Goal: Task Accomplishment & Management: Manage account settings

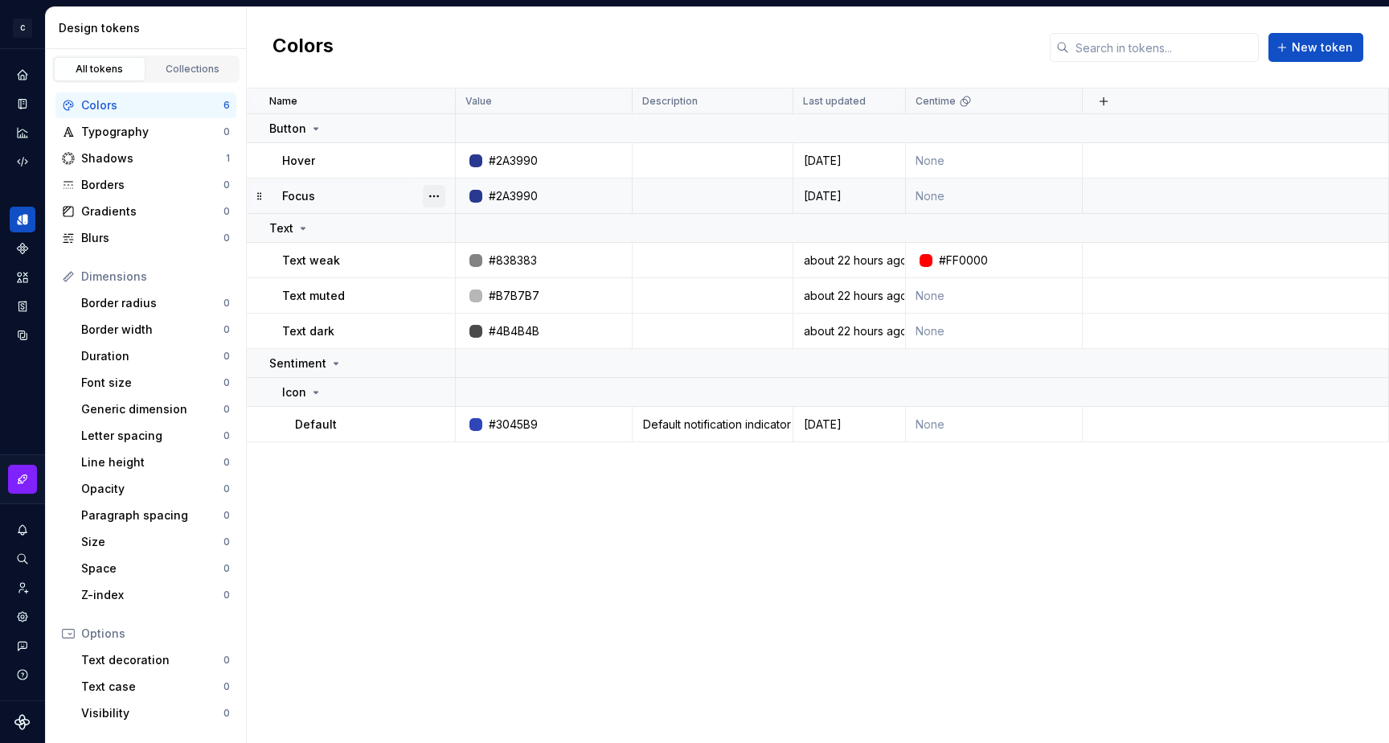
click at [434, 194] on button "button" at bounding box center [434, 196] width 23 height 23
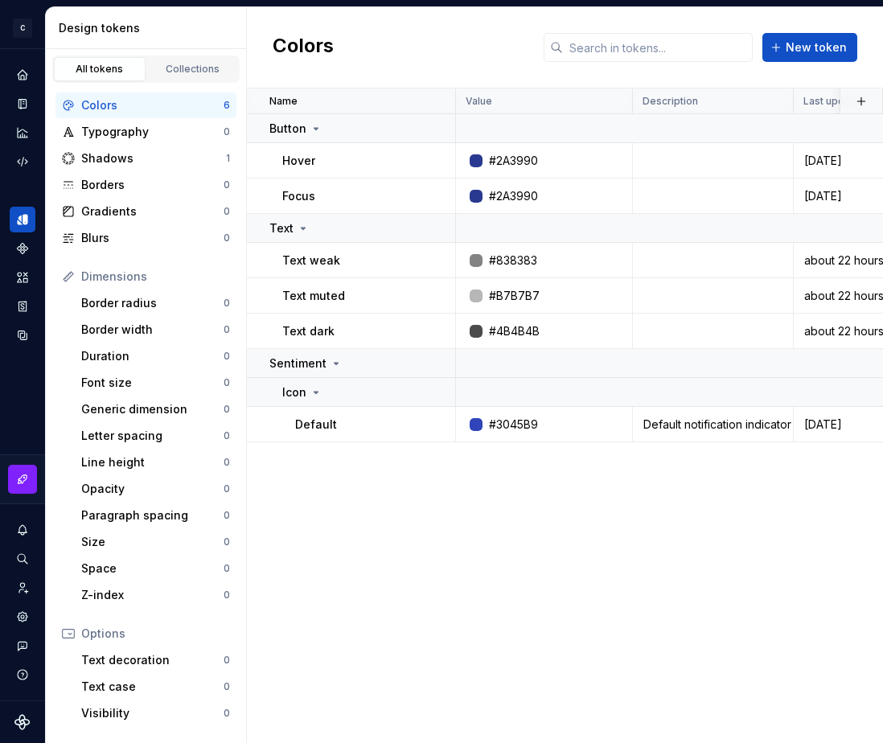
click at [339, 145] on html "C My Design System S Design system data Design tokens All tokens Collections Co…" at bounding box center [441, 371] width 883 height 743
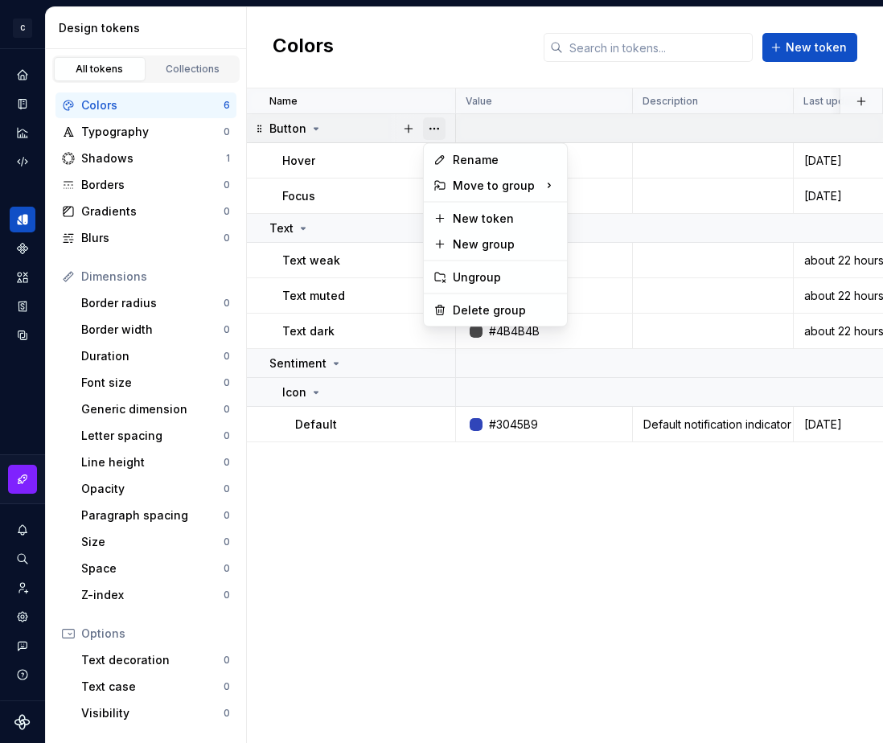
click at [433, 125] on button "button" at bounding box center [434, 128] width 23 height 23
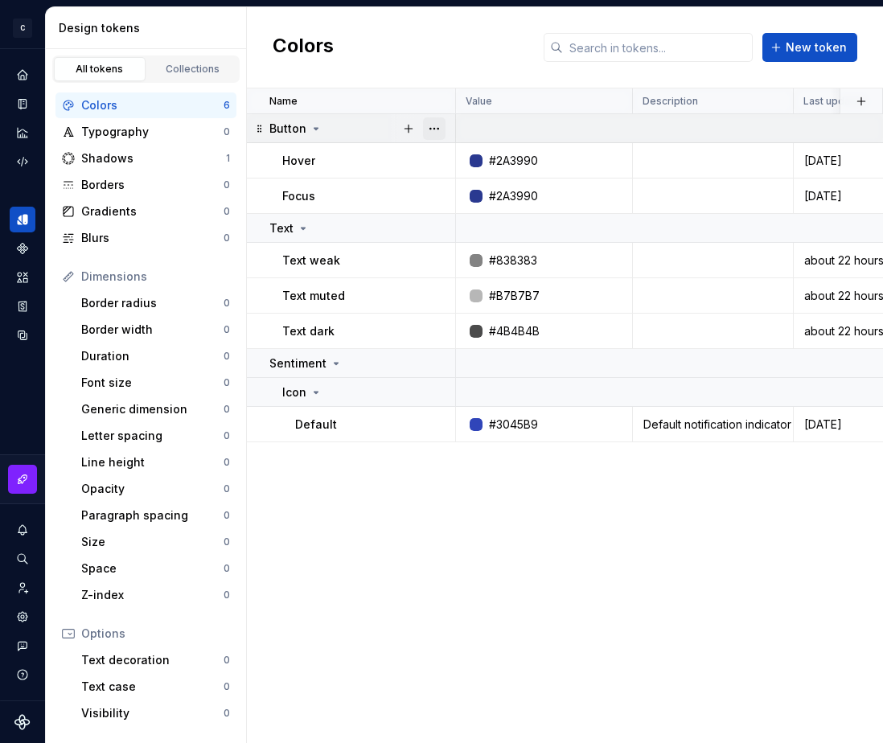
click at [435, 123] on button "button" at bounding box center [434, 128] width 23 height 23
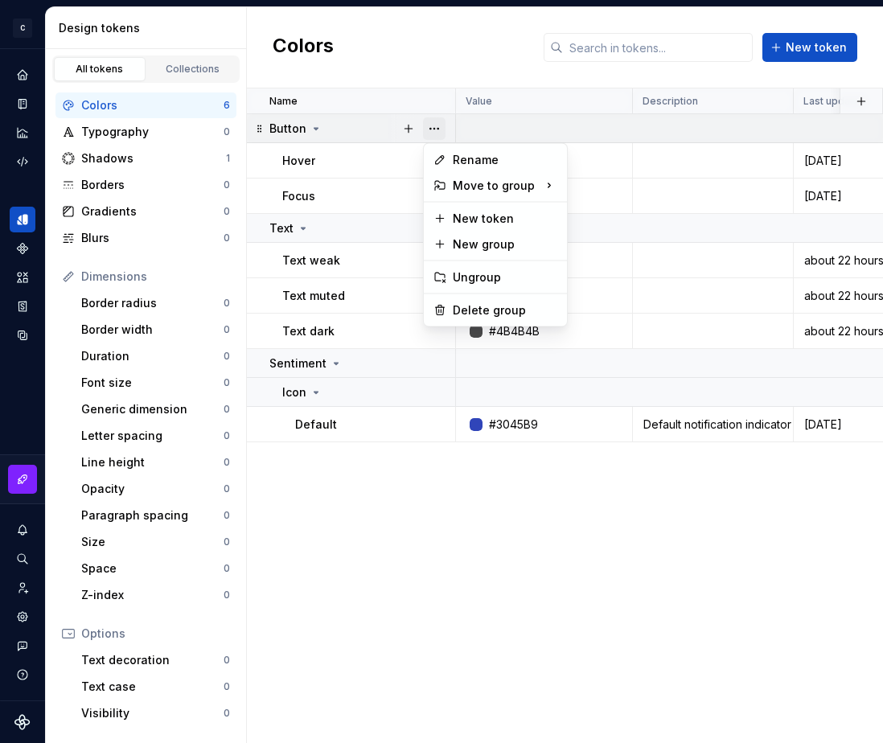
click at [435, 123] on button "button" at bounding box center [434, 128] width 23 height 23
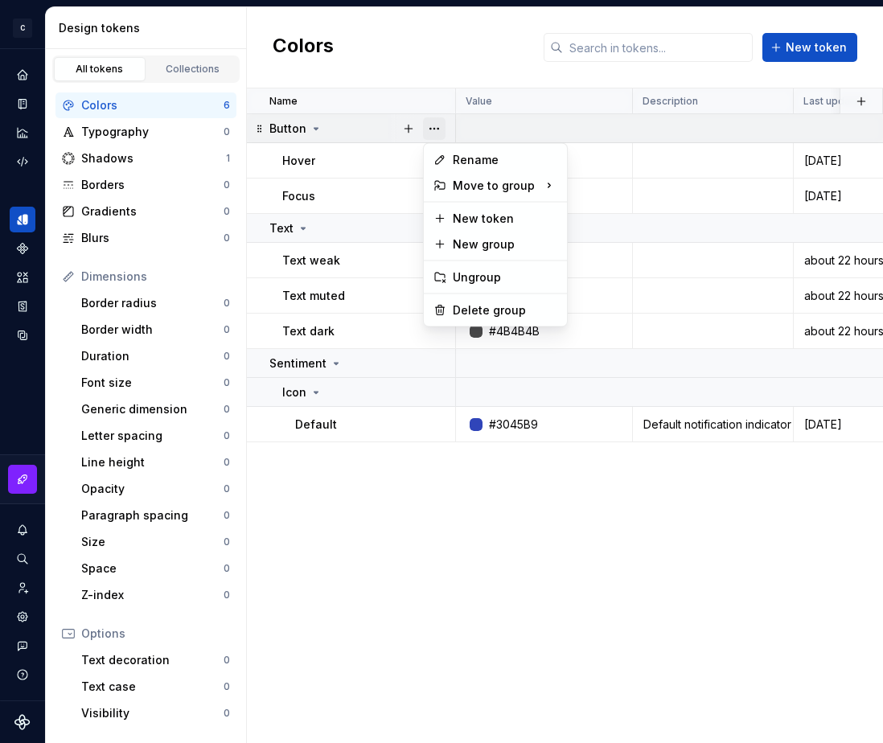
click at [435, 123] on button "button" at bounding box center [434, 128] width 23 height 23
click at [431, 129] on button "button" at bounding box center [434, 128] width 23 height 23
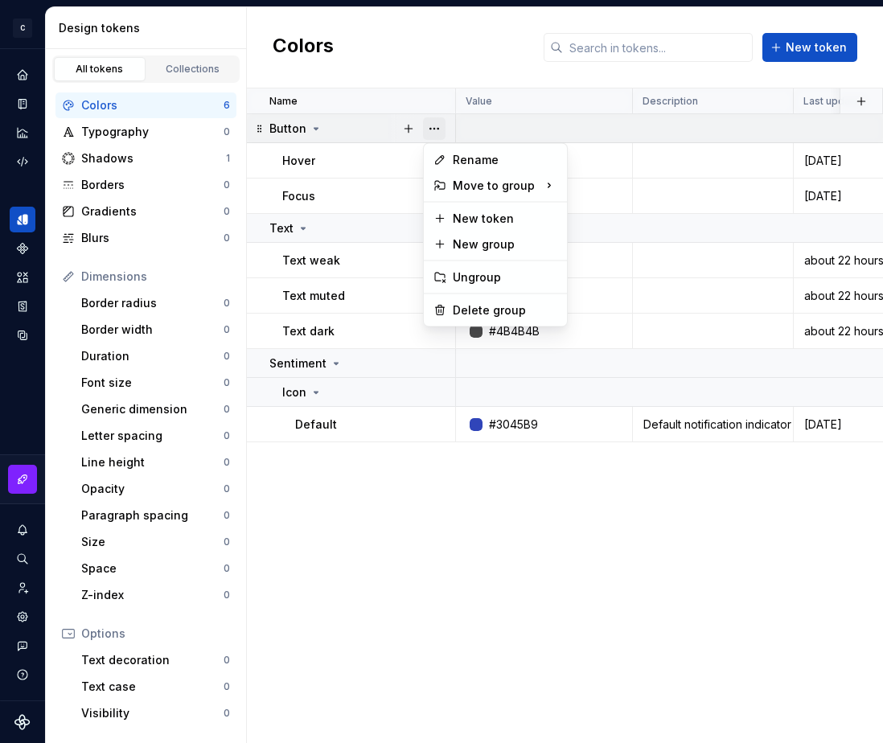
click at [431, 129] on button "button" at bounding box center [434, 128] width 23 height 23
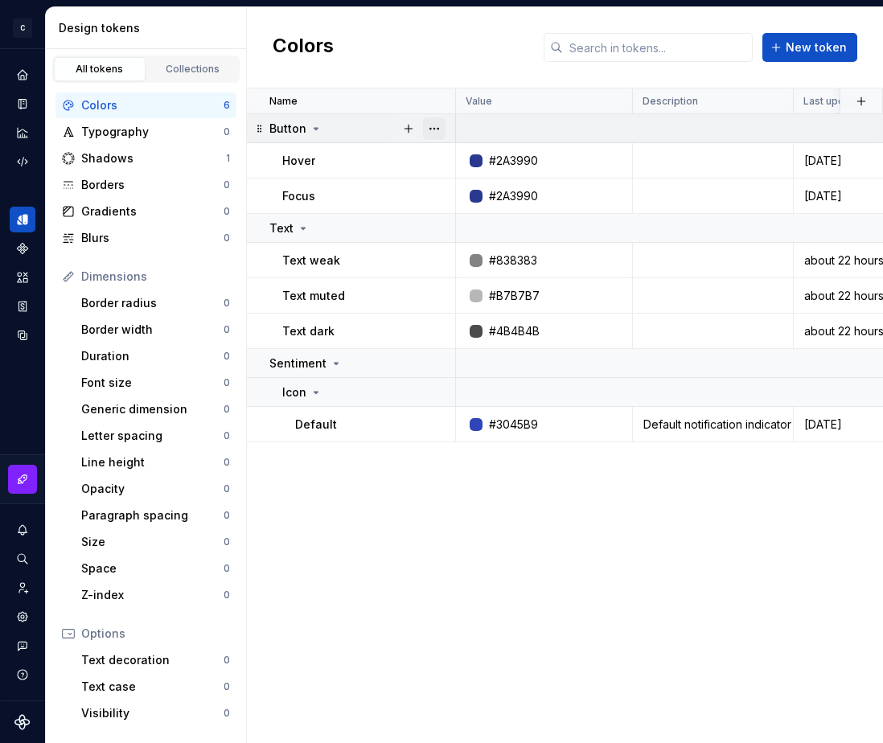
click at [431, 129] on button "button" at bounding box center [434, 128] width 23 height 23
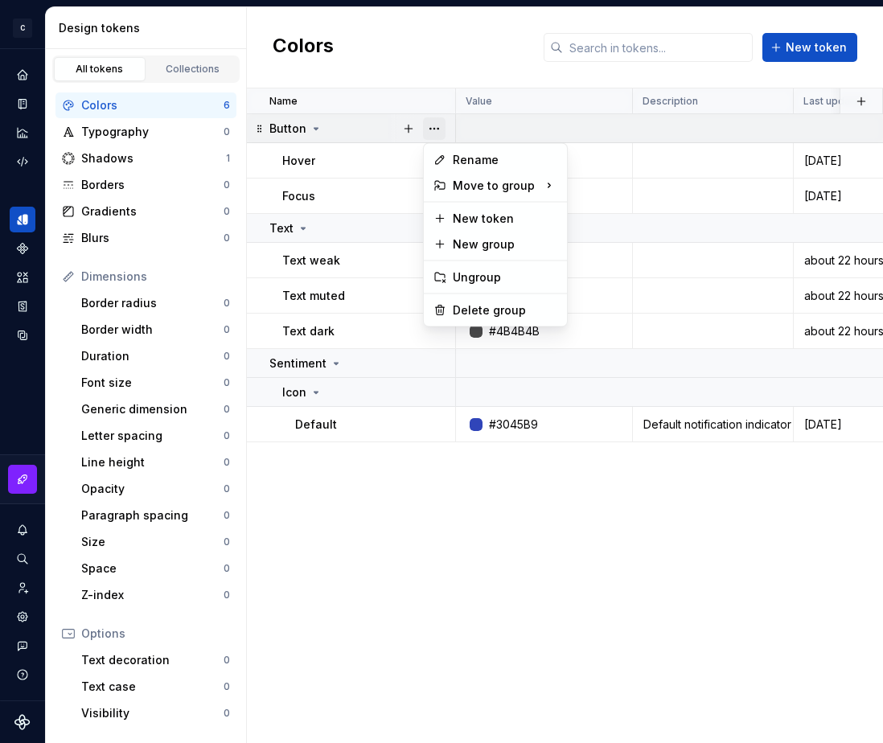
click at [431, 129] on button "button" at bounding box center [434, 128] width 23 height 23
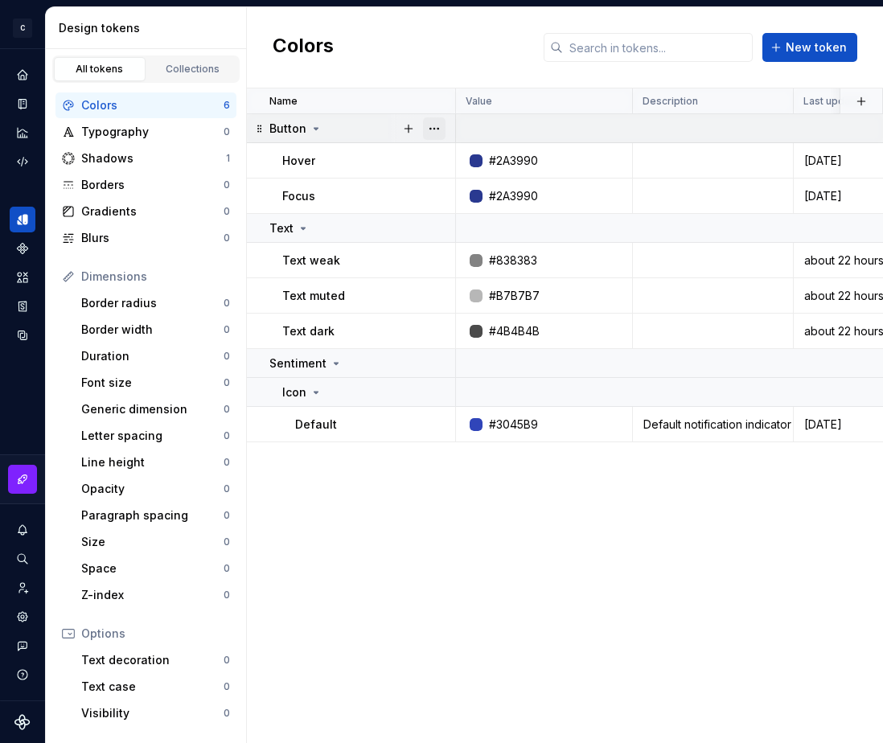
click at [431, 129] on button "button" at bounding box center [434, 128] width 23 height 23
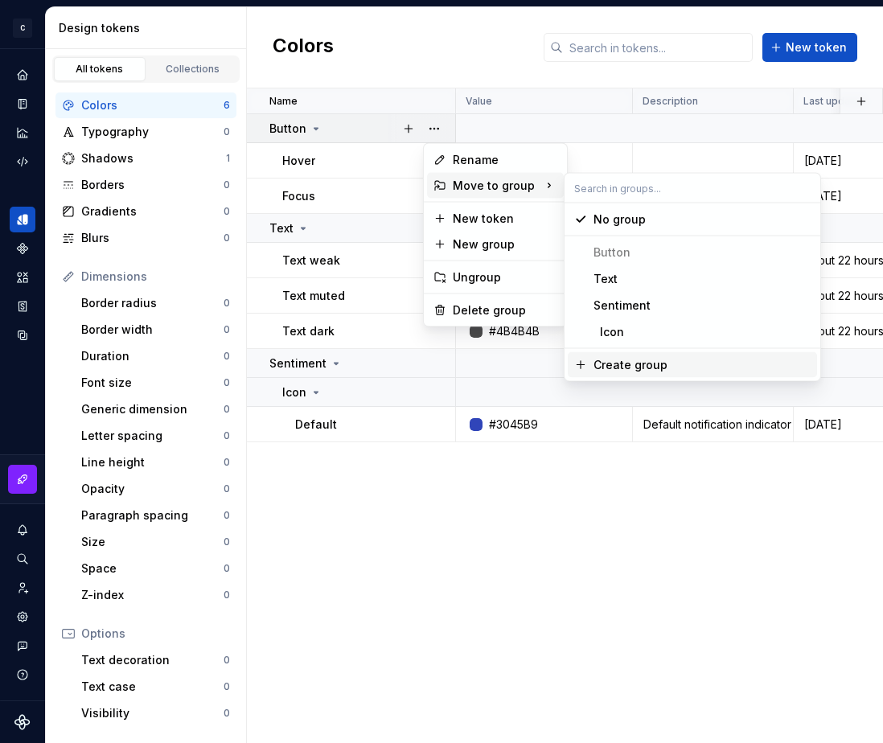
click at [619, 361] on div "Create group" at bounding box center [630, 365] width 74 height 16
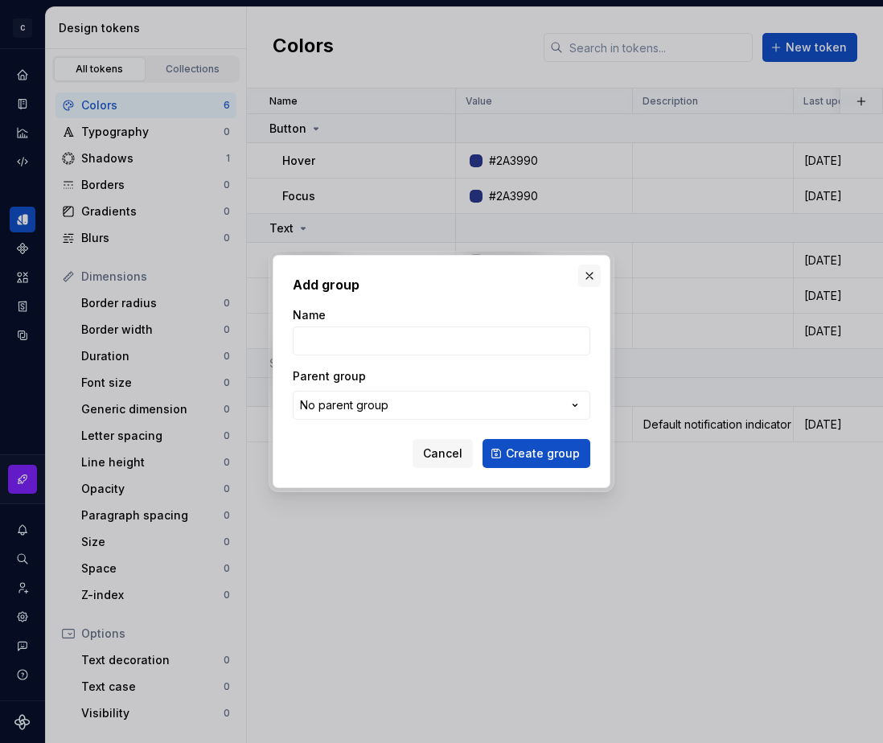
click at [592, 273] on button "button" at bounding box center [589, 276] width 23 height 23
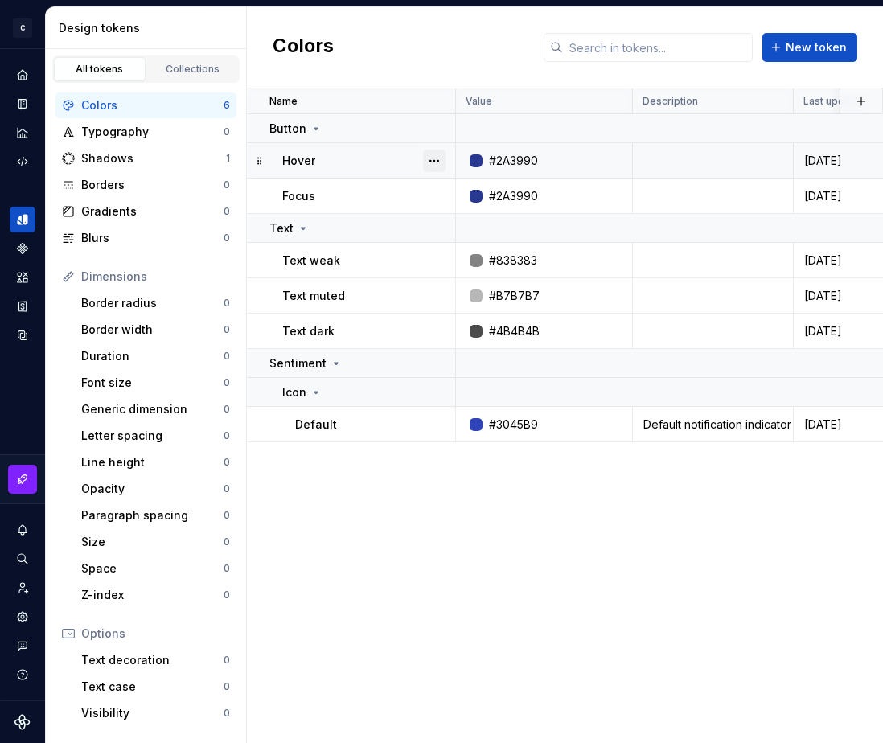
click at [439, 161] on button "button" at bounding box center [434, 161] width 23 height 23
click at [461, 186] on div "Open detail" at bounding box center [505, 192] width 105 height 16
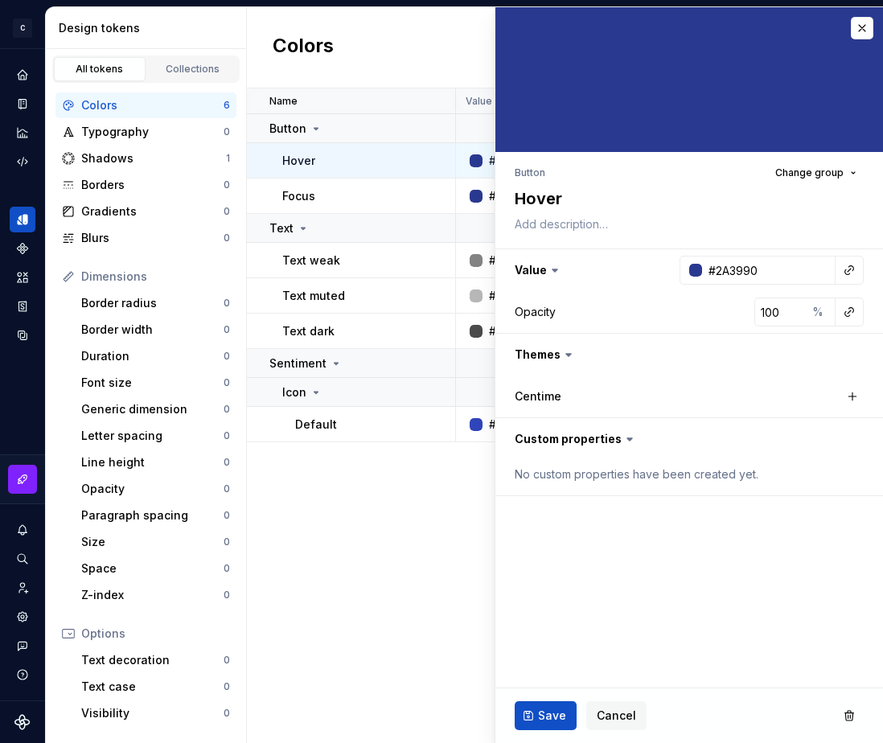
type textarea "*"
click at [864, 34] on button "button" at bounding box center [862, 28] width 23 height 23
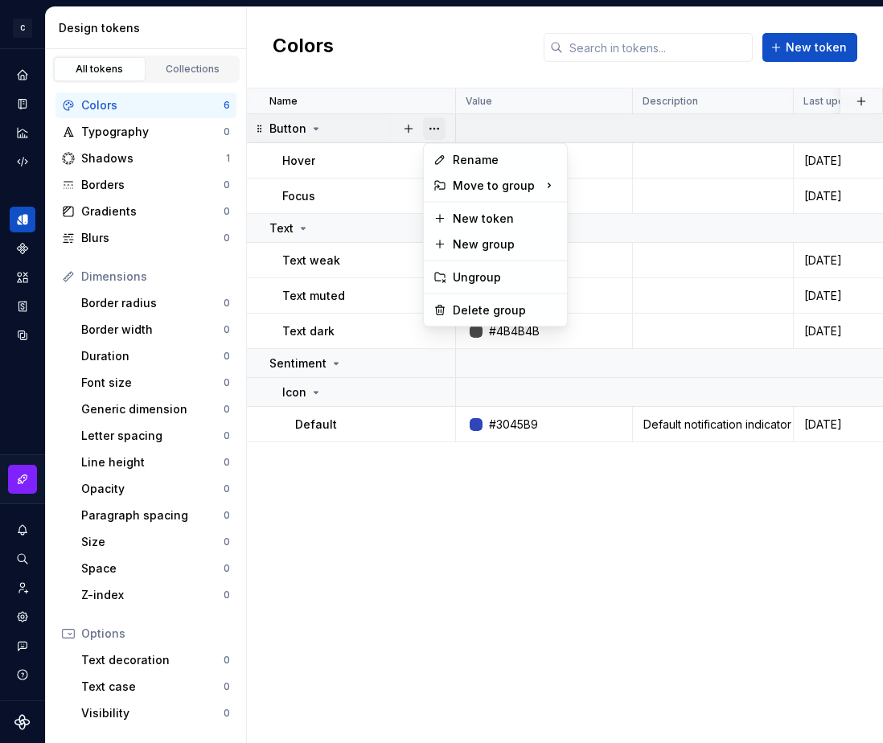
click at [433, 125] on button "button" at bounding box center [434, 128] width 23 height 23
click at [386, 148] on html "C My Design System S Design system data Design tokens All tokens Collections Co…" at bounding box center [441, 371] width 883 height 743
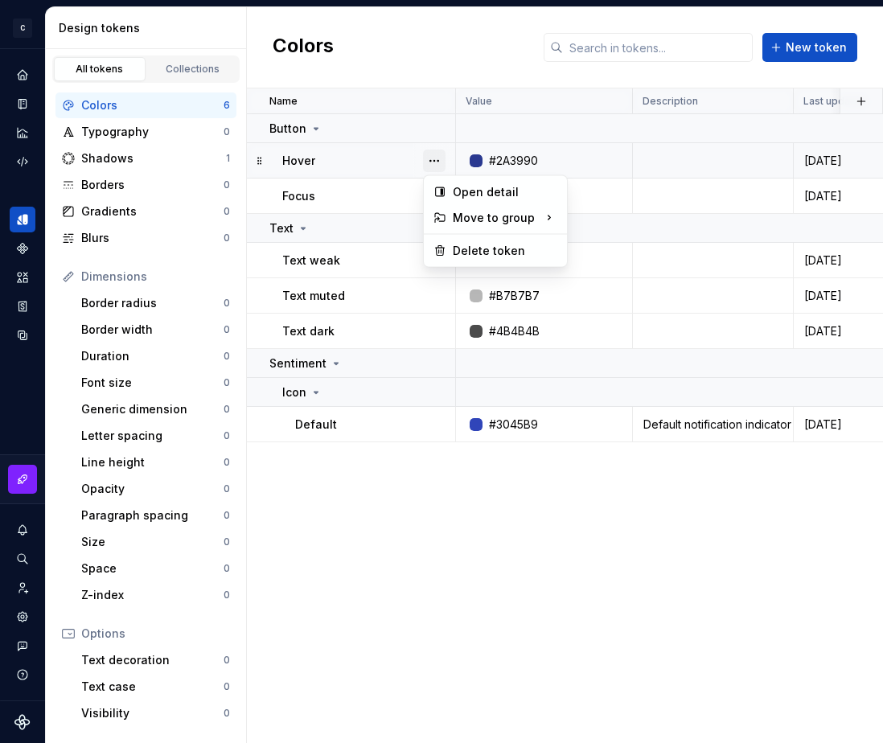
click at [436, 165] on button "button" at bounding box center [434, 161] width 23 height 23
click at [431, 126] on html "C My Design System S Design system data Design tokens All tokens Collections Co…" at bounding box center [441, 371] width 883 height 743
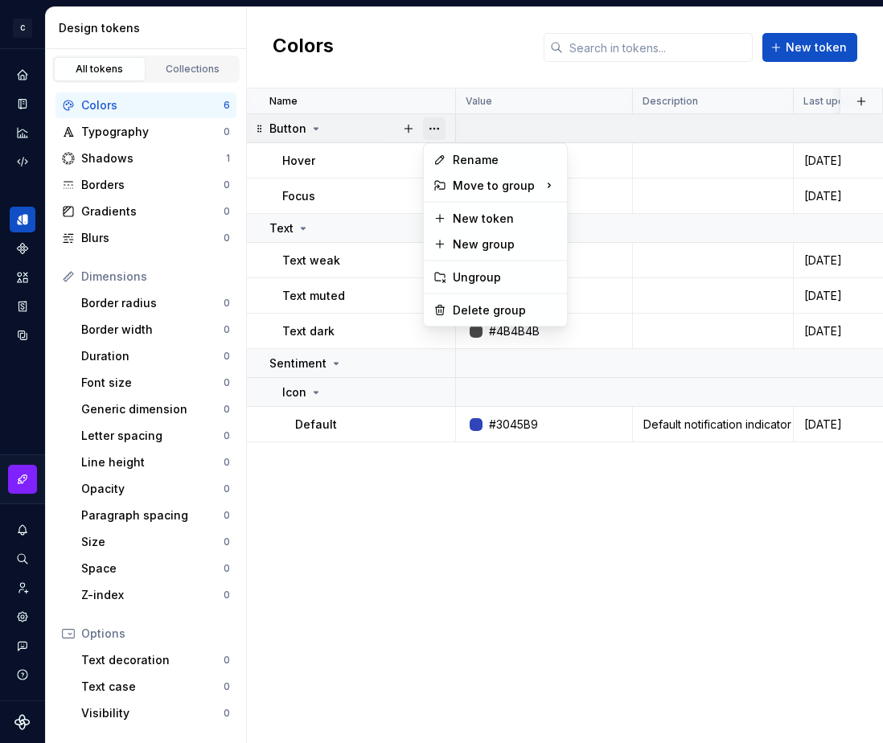
click at [437, 127] on button "button" at bounding box center [434, 128] width 23 height 23
click at [464, 156] on div "Rename" at bounding box center [505, 160] width 105 height 16
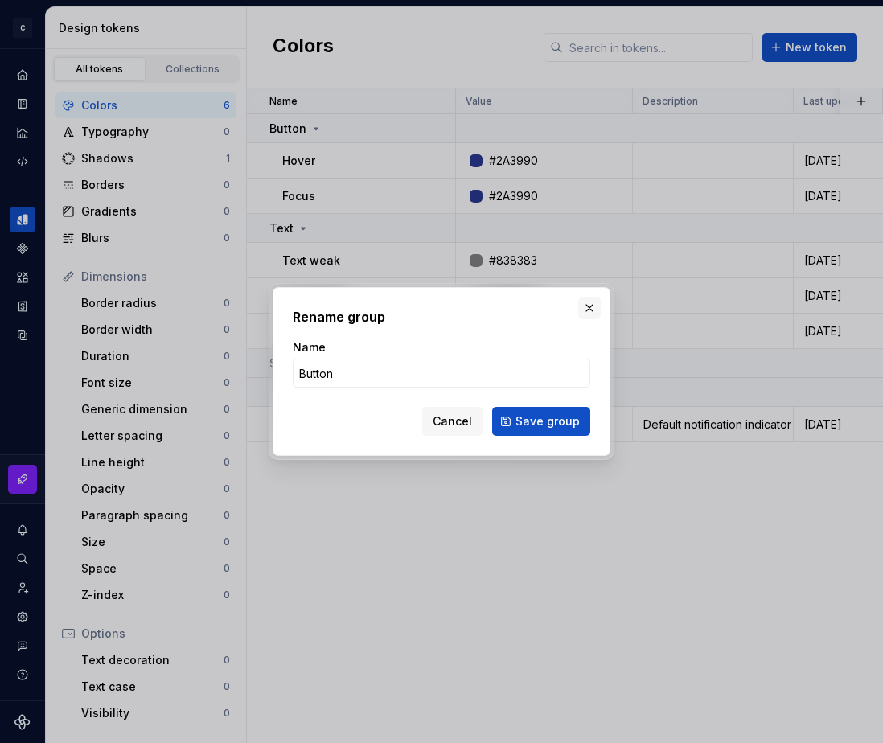
click at [591, 308] on button "button" at bounding box center [589, 308] width 23 height 23
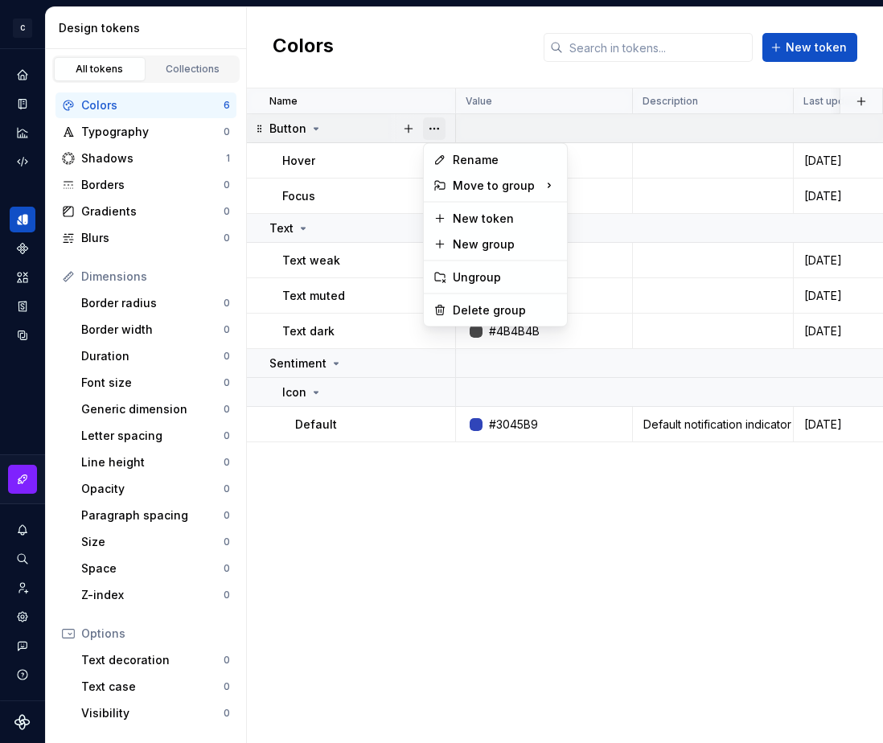
click at [431, 125] on button "button" at bounding box center [434, 128] width 23 height 23
click at [664, 497] on html "C My Design System S Design system data Design tokens All tokens Collections Co…" at bounding box center [441, 371] width 883 height 743
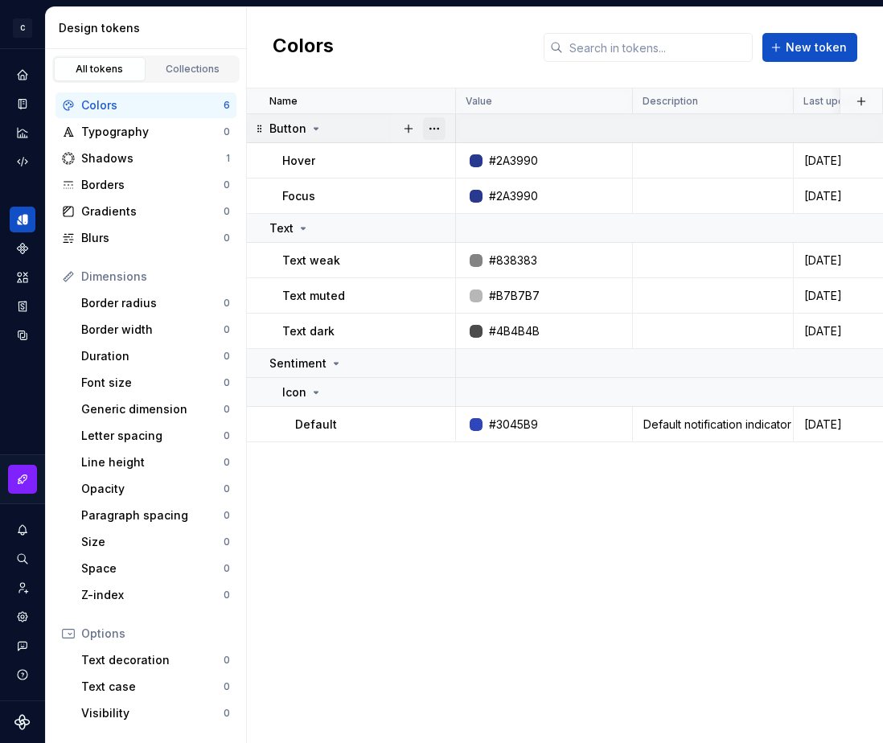
click at [433, 129] on button "button" at bounding box center [434, 128] width 23 height 23
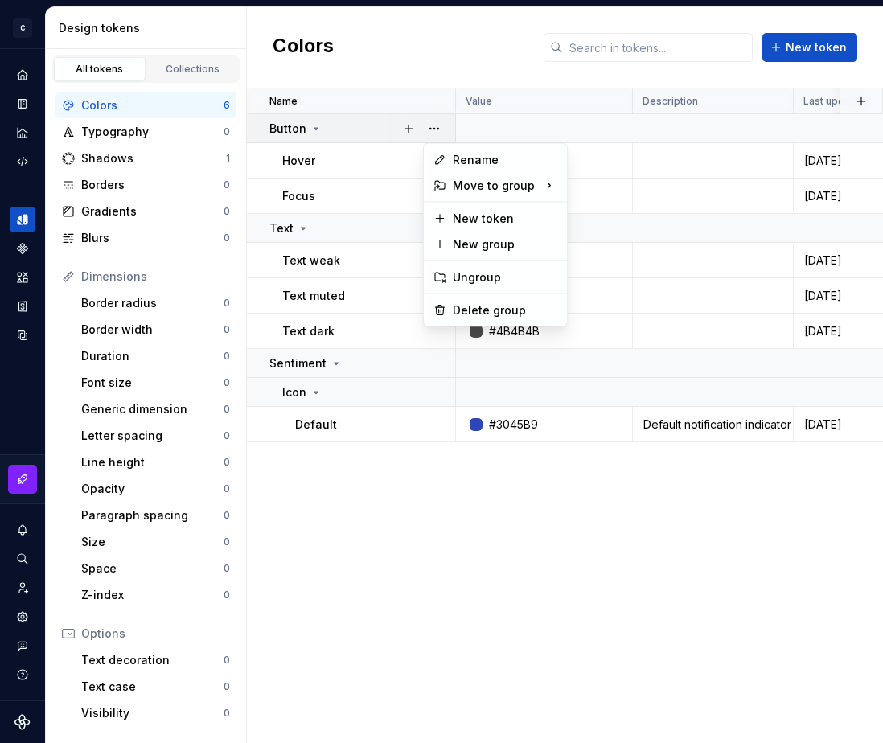
click at [439, 64] on html "C My Design System S Design system data Design tokens All tokens Collections Co…" at bounding box center [441, 371] width 883 height 743
click at [431, 129] on button "button" at bounding box center [434, 128] width 23 height 23
click at [436, 69] on html "C My Design System S Design system data Design tokens All tokens Collections Co…" at bounding box center [441, 371] width 883 height 743
